Goal: Navigation & Orientation: Find specific page/section

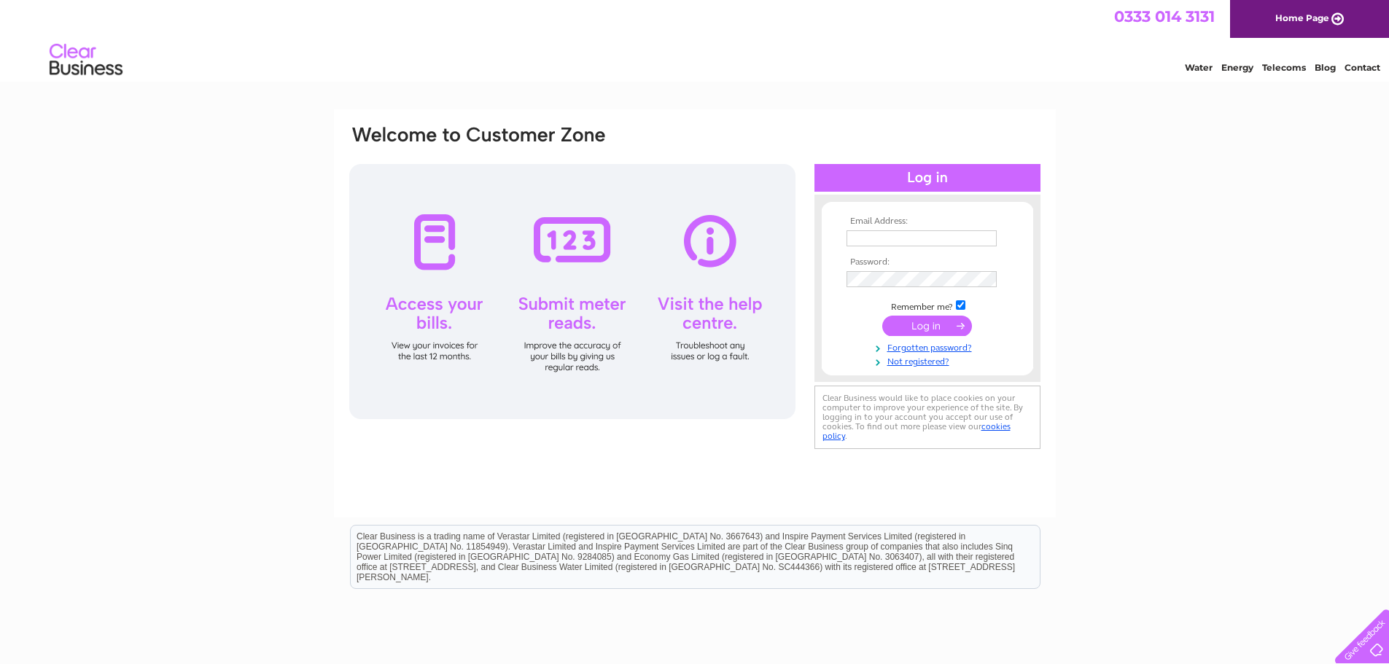
type input "[EMAIL_ADDRESS][DOMAIN_NAME]"
click at [911, 326] on input "submit" at bounding box center [927, 326] width 90 height 20
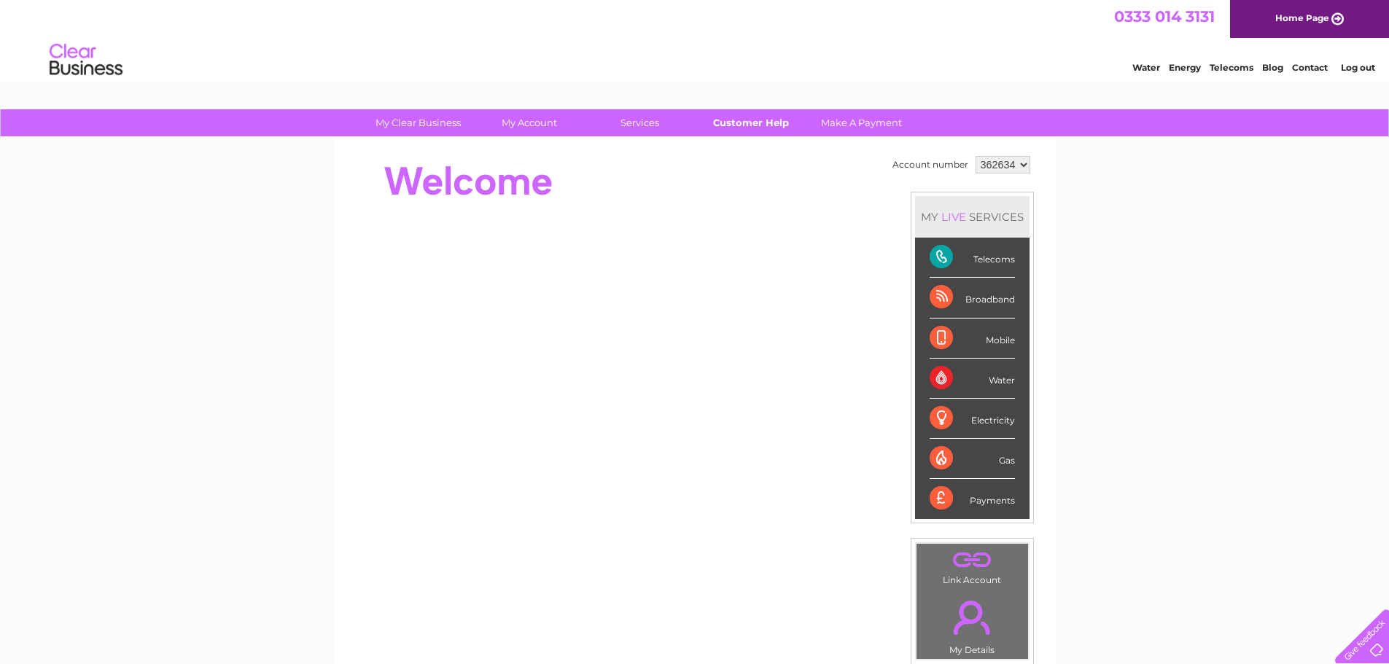
click at [762, 119] on link "Customer Help" at bounding box center [751, 122] width 120 height 27
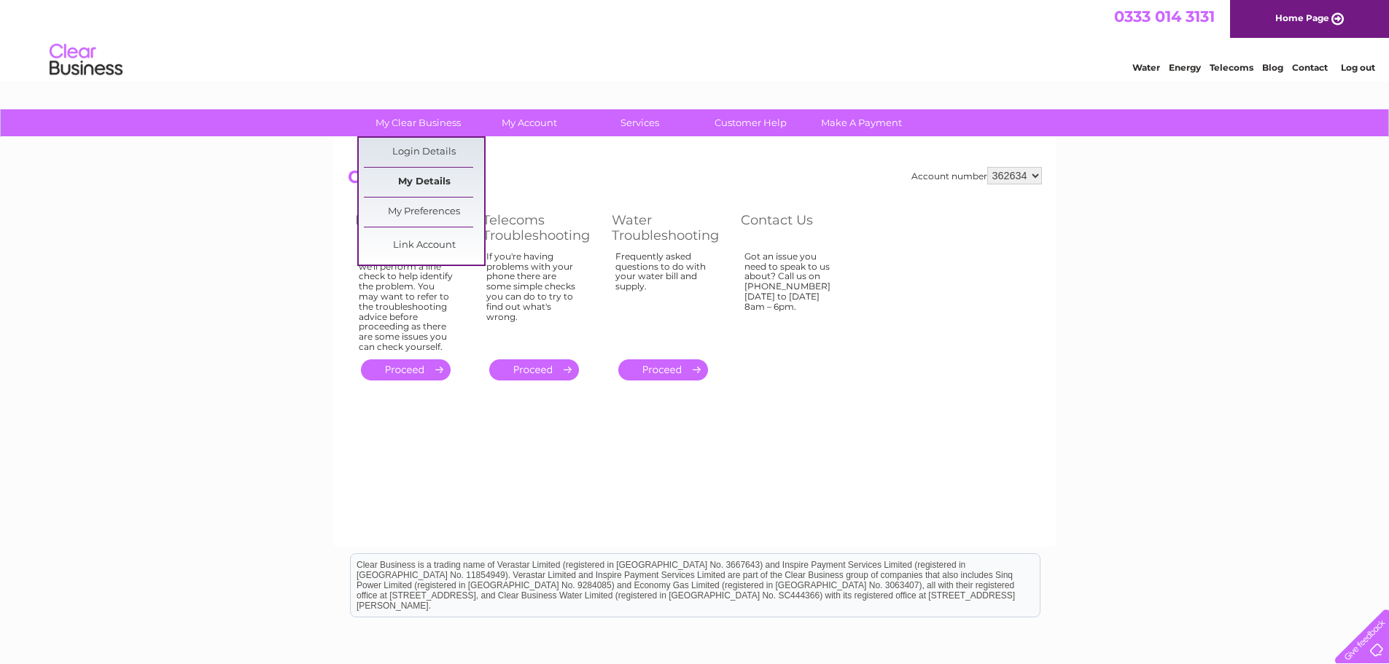
click at [419, 182] on link "My Details" at bounding box center [424, 182] width 120 height 29
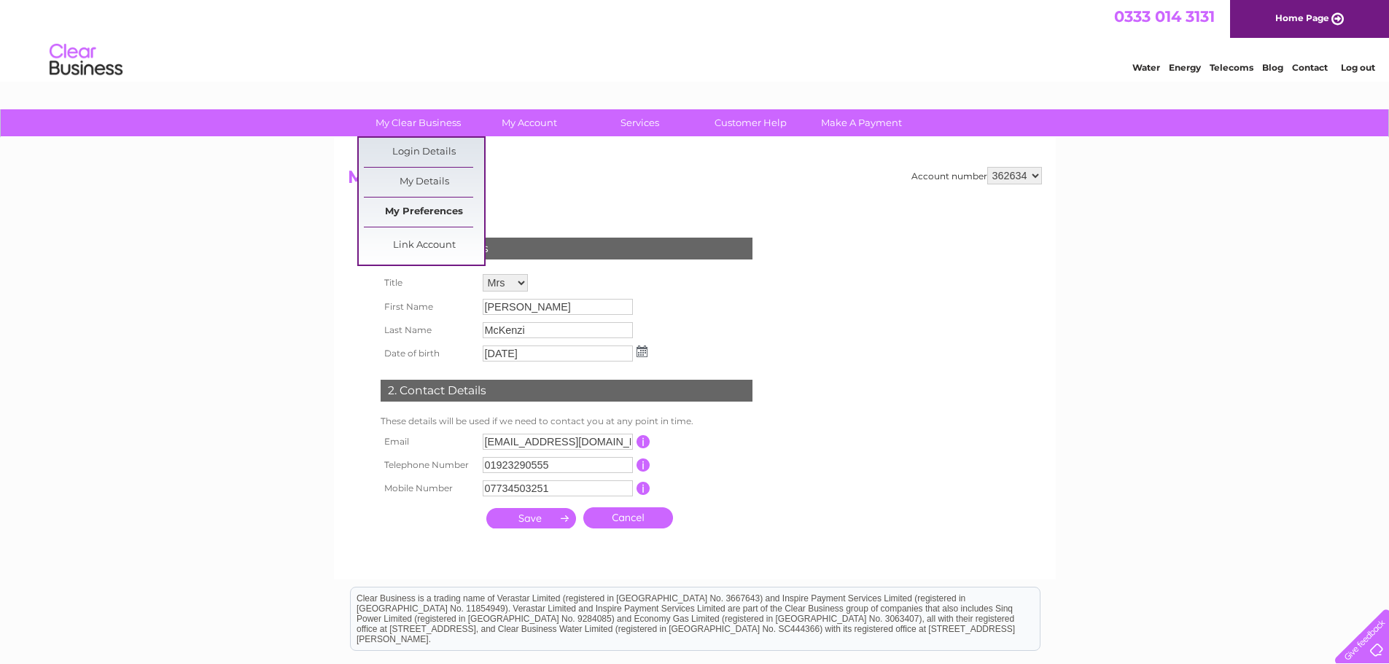
click at [422, 212] on link "My Preferences" at bounding box center [424, 212] width 120 height 29
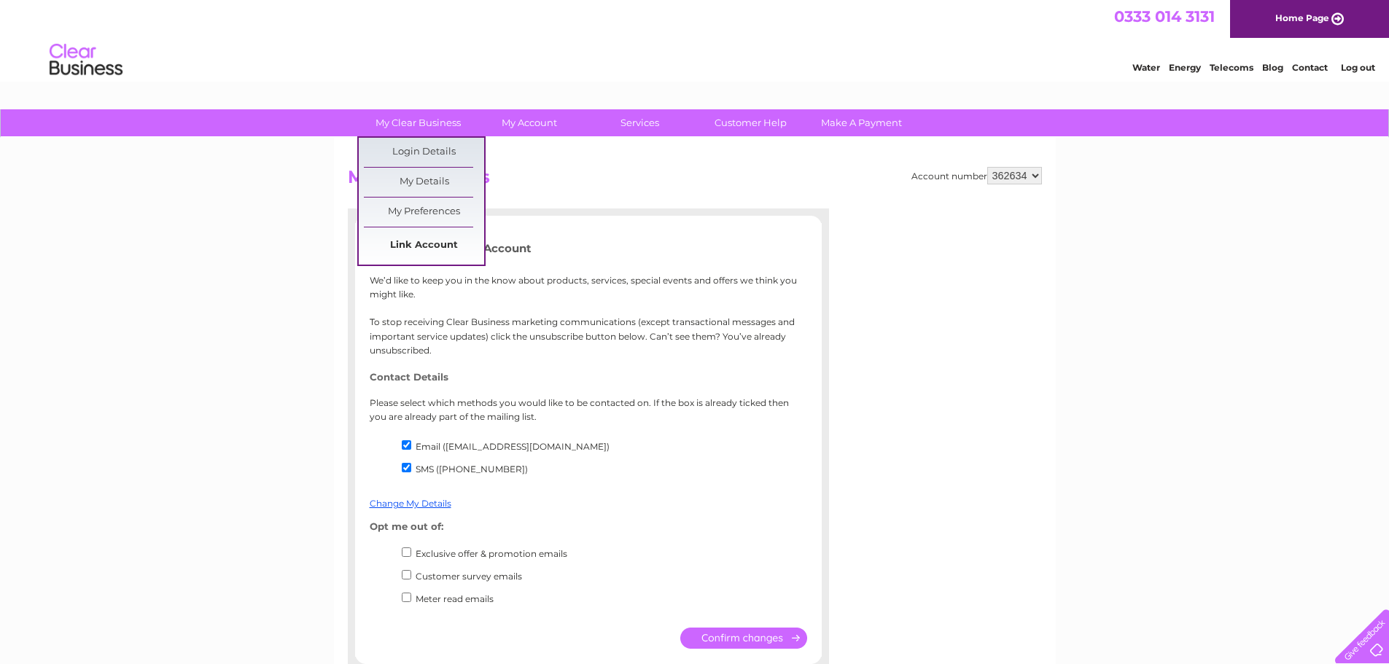
click at [431, 240] on link "Link Account" at bounding box center [424, 245] width 120 height 29
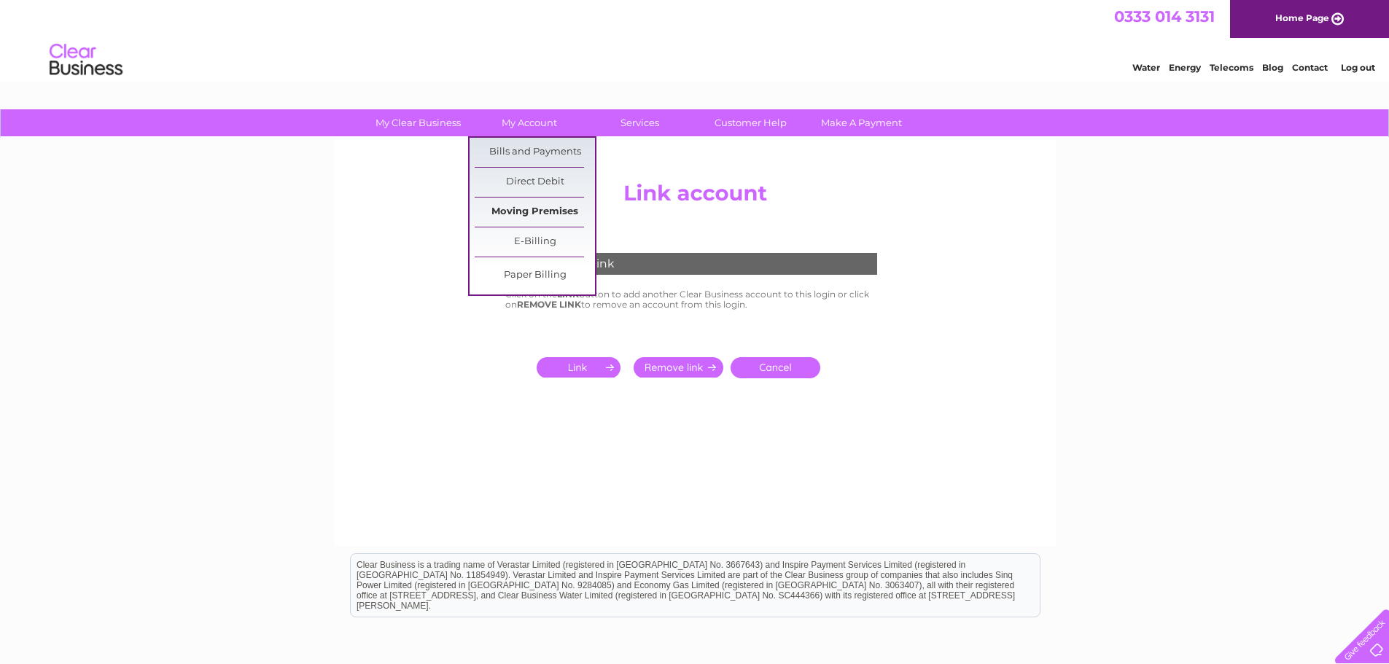
click at [534, 212] on link "Moving Premises" at bounding box center [535, 212] width 120 height 29
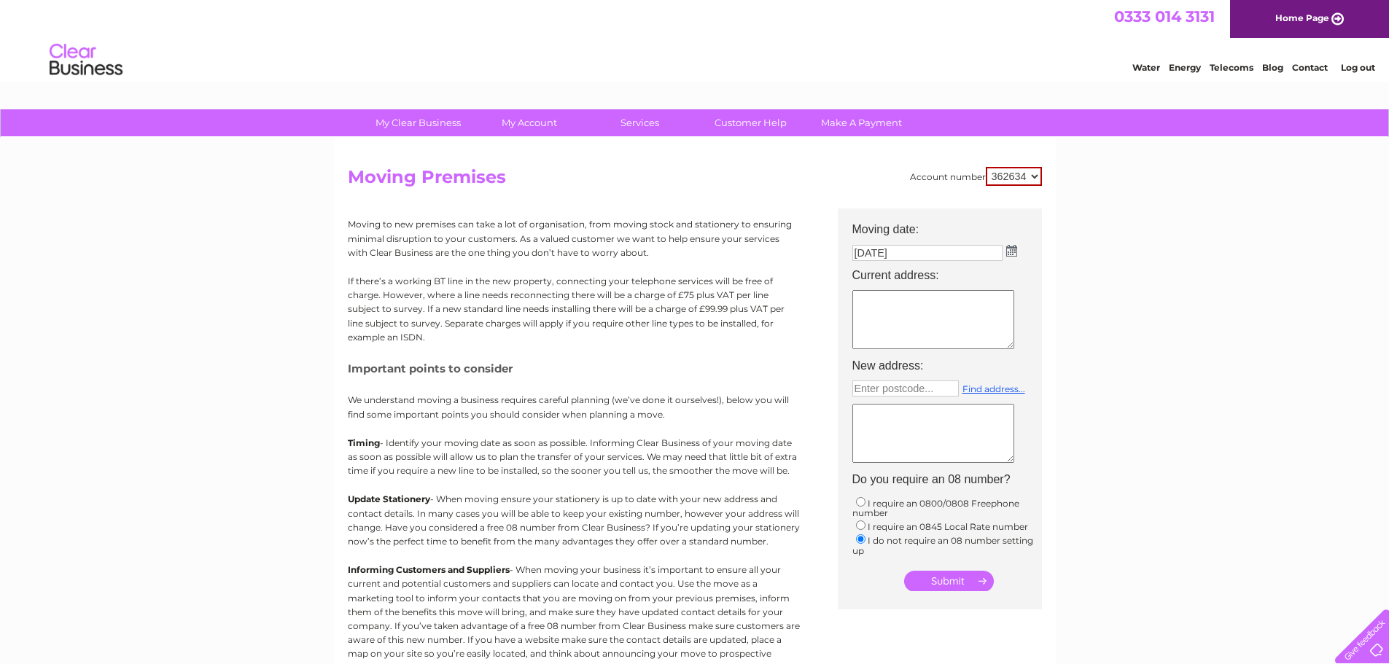
click at [1311, 64] on link "Contact" at bounding box center [1310, 67] width 36 height 11
click at [1349, 66] on link "Log out" at bounding box center [1358, 67] width 34 height 11
